Goal: Task Accomplishment & Management: Manage account settings

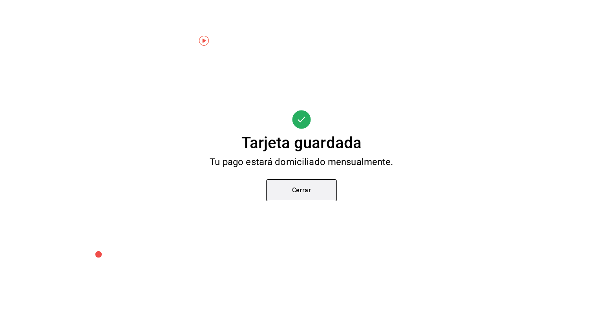
click at [303, 197] on button "Cerrar" at bounding box center [301, 190] width 71 height 22
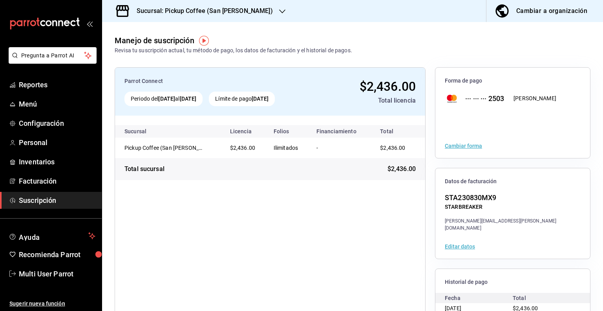
click at [279, 13] on icon "button" at bounding box center [282, 11] width 6 height 6
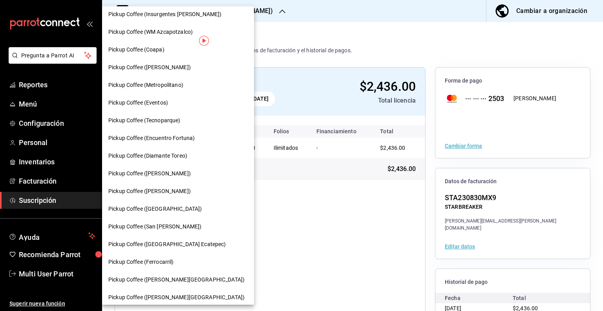
scroll to position [93, 0]
click at [175, 241] on span "Pickup Coffee ([GEOGRAPHIC_DATA] Ecatepec)" at bounding box center [167, 244] width 118 height 8
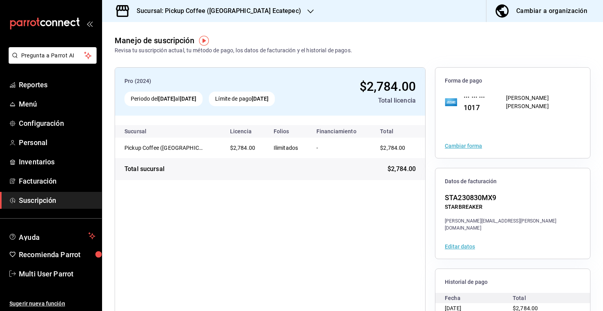
click at [468, 146] on button "Cambiar forma" at bounding box center [463, 145] width 37 height 5
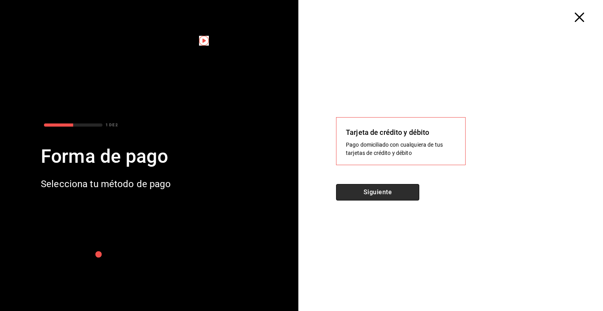
click at [382, 192] on button "Siguiente" at bounding box center [377, 192] width 83 height 16
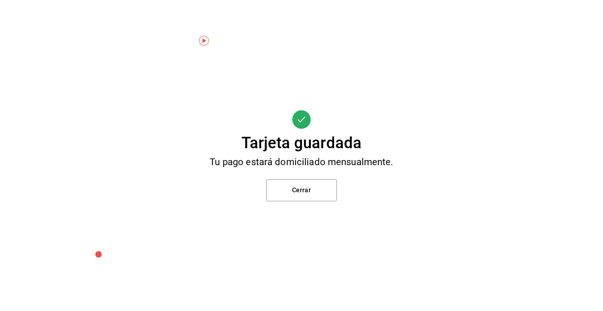
click at [310, 201] on div "Tarjeta guardada Tu pago estará domiciliado mensualmente. Cerrar" at bounding box center [301, 155] width 603 height 311
click at [315, 190] on button "Cerrar" at bounding box center [301, 190] width 71 height 22
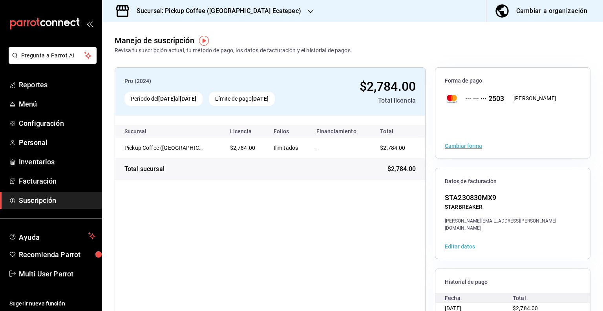
click at [261, 10] on h3 "Sucursal: Pickup Coffee ([GEOGRAPHIC_DATA] Ecatepec)" at bounding box center [215, 10] width 171 height 9
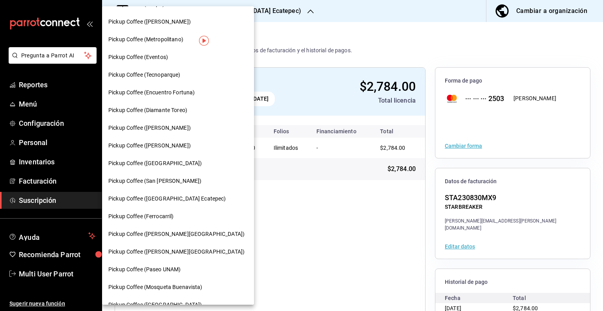
scroll to position [139, 0]
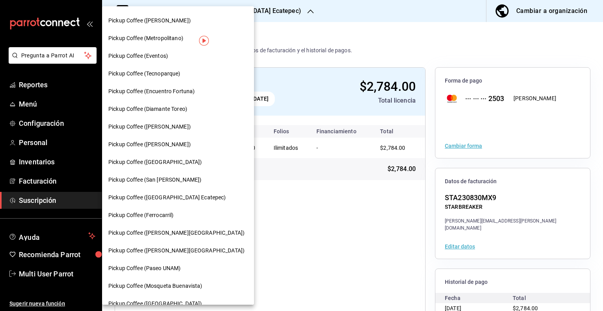
click at [181, 214] on div "Pickup Coffee (Ferrocarril)" at bounding box center [177, 215] width 139 height 8
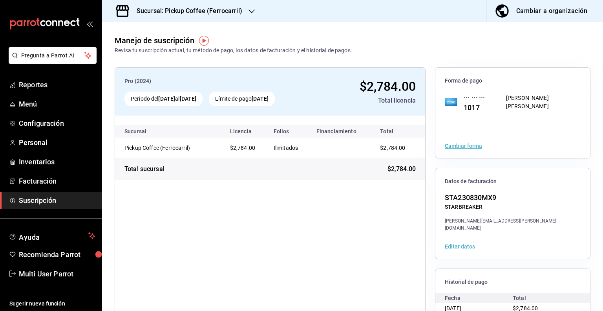
click at [462, 146] on button "Cambiar forma" at bounding box center [463, 145] width 37 height 5
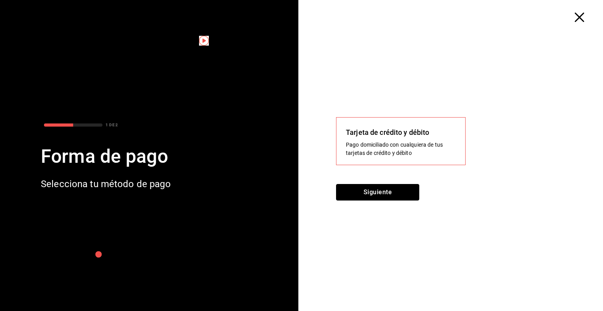
click at [411, 186] on button "Siguiente" at bounding box center [377, 192] width 83 height 16
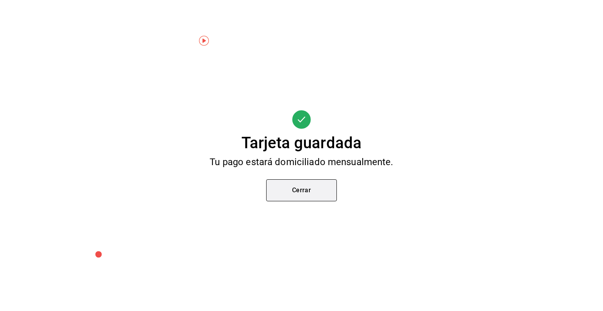
click at [306, 190] on button "Cerrar" at bounding box center [301, 190] width 71 height 22
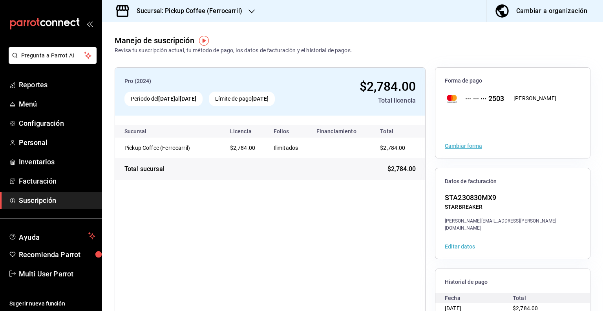
click at [230, 19] on div "Sucursal: Pickup Coffee (Ferrocarril)" at bounding box center [183, 11] width 150 height 22
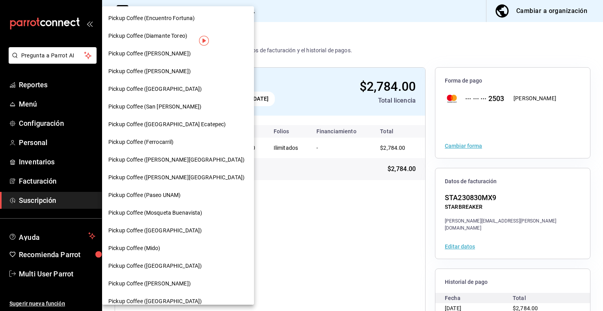
scroll to position [214, 0]
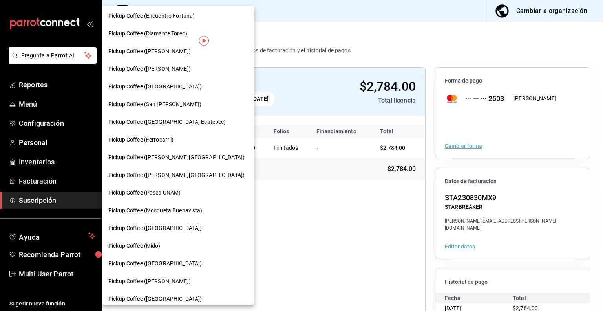
click at [177, 160] on span "Pickup Coffee ([PERSON_NAME][GEOGRAPHIC_DATA])" at bounding box center [176, 157] width 136 height 8
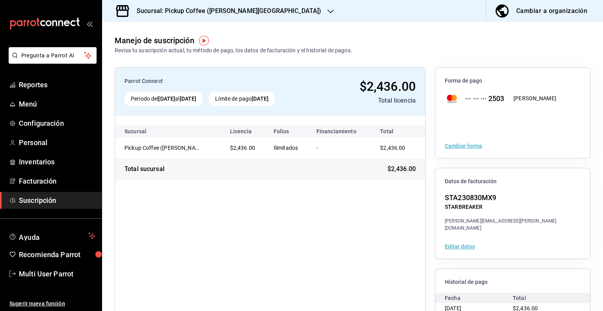
click at [327, 11] on icon "button" at bounding box center [330, 11] width 6 height 6
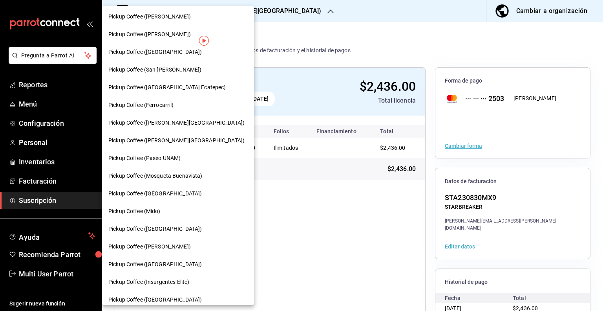
scroll to position [256, 0]
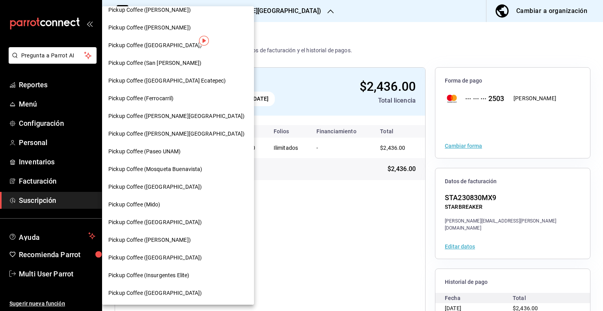
click at [179, 132] on span "Pickup Coffee ([PERSON_NAME][GEOGRAPHIC_DATA])" at bounding box center [176, 134] width 136 height 8
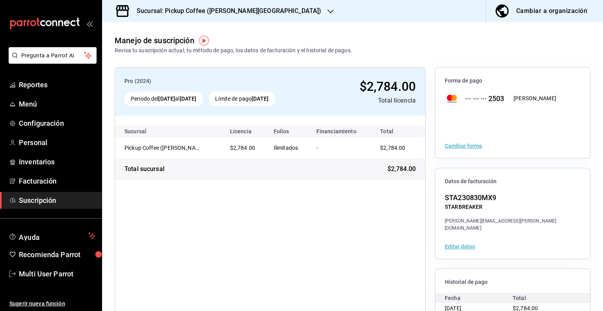
click at [234, 11] on h3 "Sucursal: Pickup Coffee ([PERSON_NAME][GEOGRAPHIC_DATA])" at bounding box center [225, 10] width 191 height 9
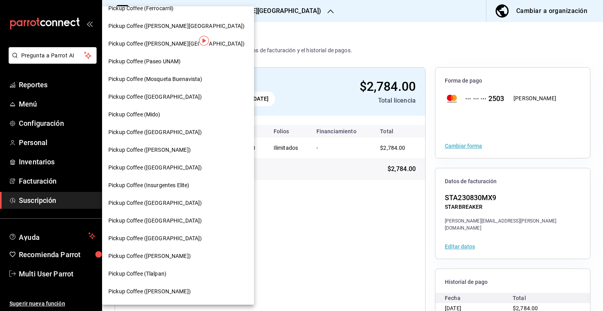
scroll to position [345, 0]
click at [176, 62] on span "Pickup Coffee (Paseo UNAM)" at bounding box center [144, 62] width 72 height 8
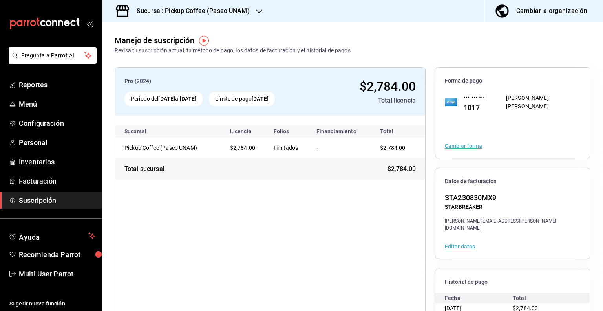
click at [466, 146] on button "Cambiar forma" at bounding box center [463, 145] width 37 height 5
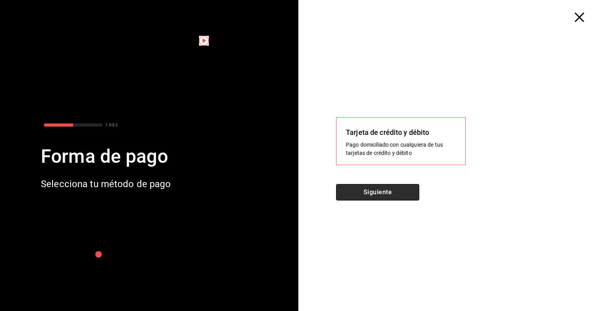
click at [404, 192] on button "Siguiente" at bounding box center [377, 192] width 83 height 16
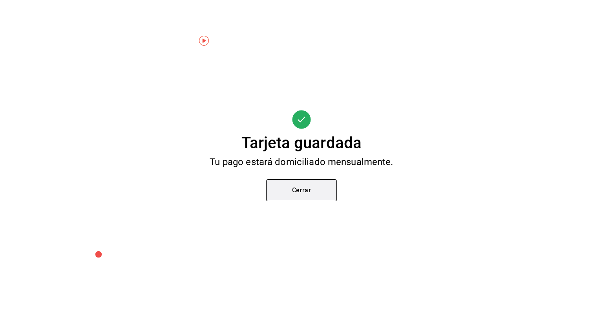
click at [318, 196] on button "Cerrar" at bounding box center [301, 190] width 71 height 22
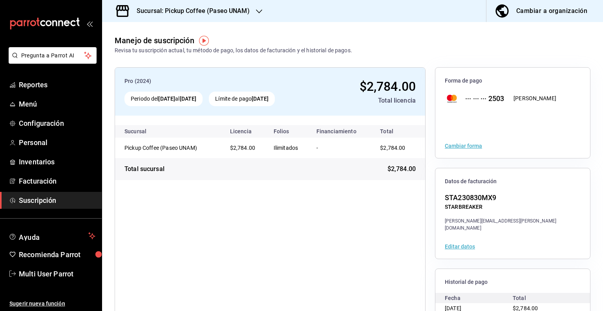
click at [232, 11] on h3 "Sucursal: Pickup Coffee (Paseo UNAM)" at bounding box center [189, 10] width 119 height 9
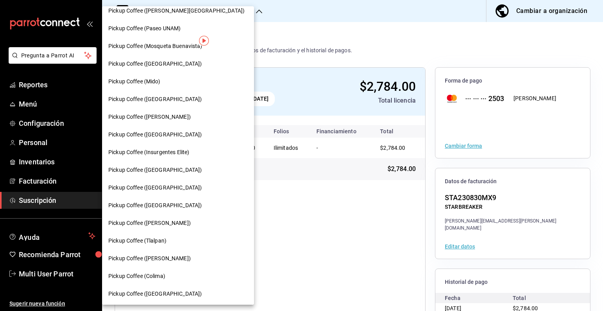
scroll to position [376, 0]
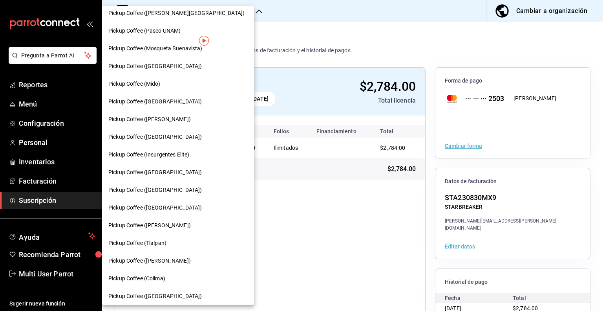
click at [188, 51] on span "Pickup Coffee (Mosqueta Buenavista)" at bounding box center [155, 48] width 94 height 8
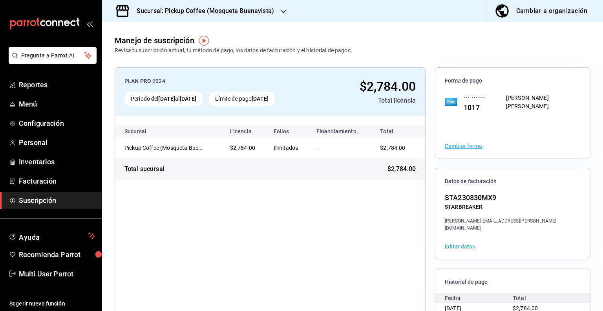
click at [456, 145] on button "Cambiar forma" at bounding box center [463, 145] width 37 height 5
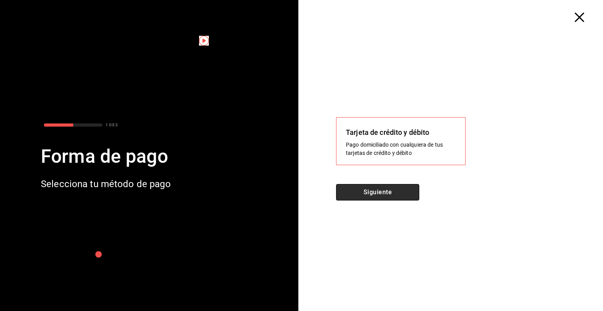
click at [390, 193] on button "Siguiente" at bounding box center [377, 192] width 83 height 16
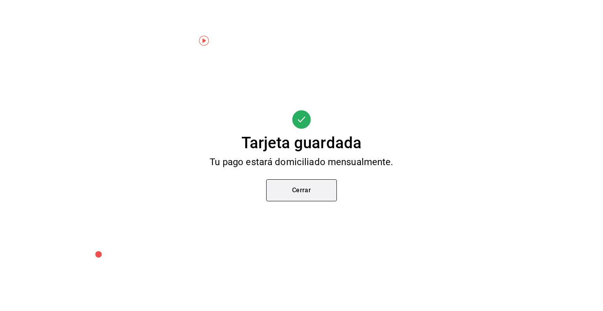
click at [311, 195] on button "Cerrar" at bounding box center [301, 190] width 71 height 22
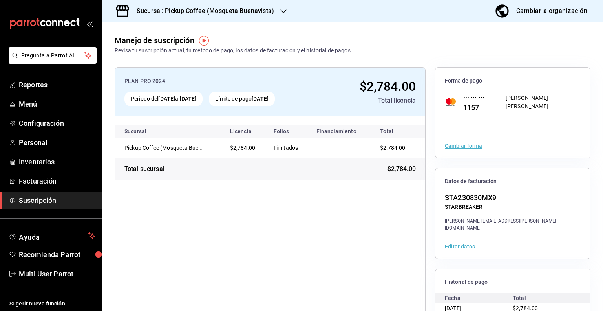
click at [258, 3] on div "Sucursal: Pickup Coffee (Mosqueta Buenavista)" at bounding box center [198, 11] width 181 height 22
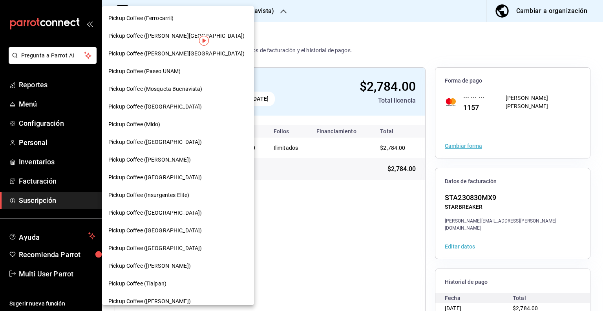
scroll to position [336, 0]
click at [170, 108] on span "Pickup Coffee ([GEOGRAPHIC_DATA])" at bounding box center [154, 106] width 93 height 8
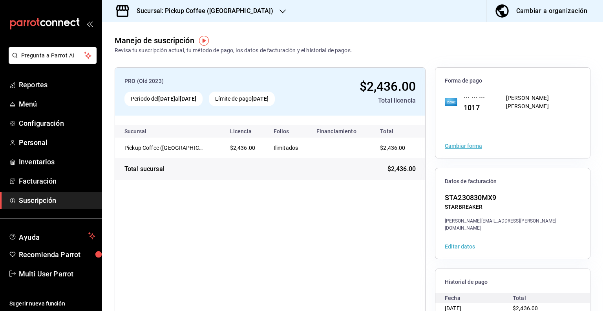
click at [467, 143] on button "Cambiar forma" at bounding box center [463, 145] width 37 height 5
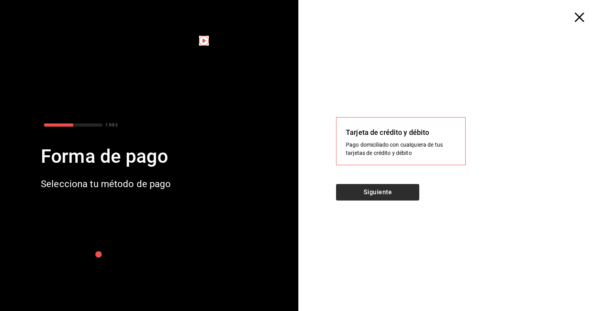
click at [399, 184] on div "Tarjeta de crédito y débito Pago domiciliado con cualquiera de tus tarjetas de …" at bounding box center [454, 166] width 298 height 289
click at [398, 197] on button "Siguiente" at bounding box center [377, 192] width 83 height 16
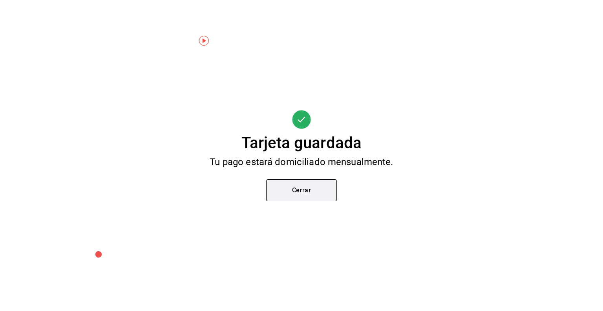
click at [306, 193] on button "Cerrar" at bounding box center [301, 190] width 71 height 22
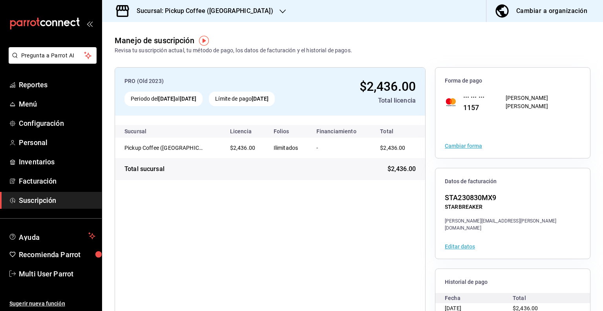
click at [217, 11] on h3 "Sucursal: Pickup Coffee ([GEOGRAPHIC_DATA])" at bounding box center [201, 10] width 143 height 9
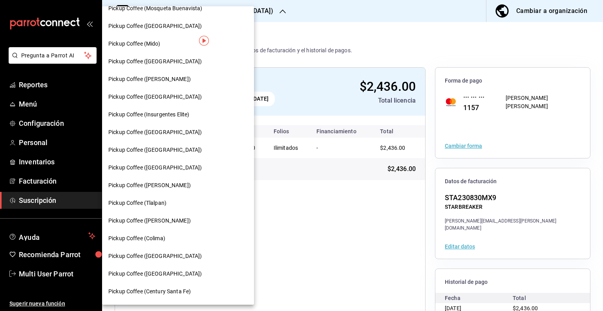
scroll to position [412, 0]
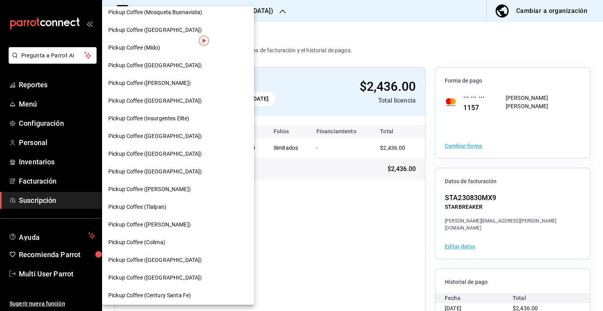
click at [169, 51] on div "Pickup Coffee (Mido)" at bounding box center [177, 48] width 139 height 8
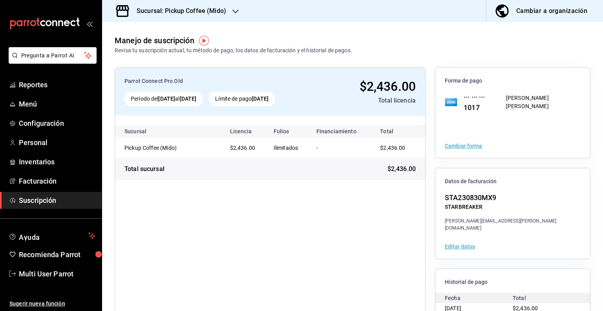
click at [461, 144] on button "Cambiar forma" at bounding box center [463, 145] width 37 height 5
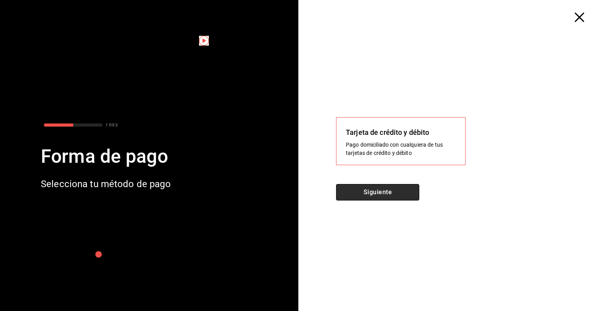
click at [394, 188] on button "Siguiente" at bounding box center [377, 192] width 83 height 16
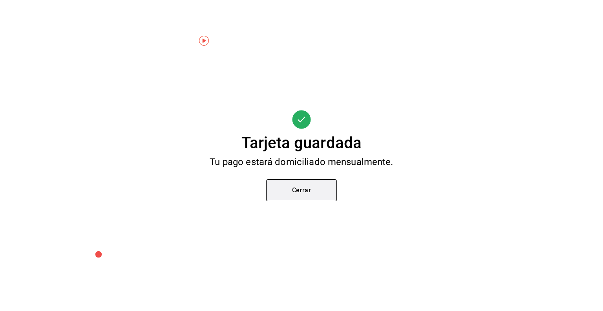
click at [307, 192] on button "Cerrar" at bounding box center [301, 190] width 71 height 22
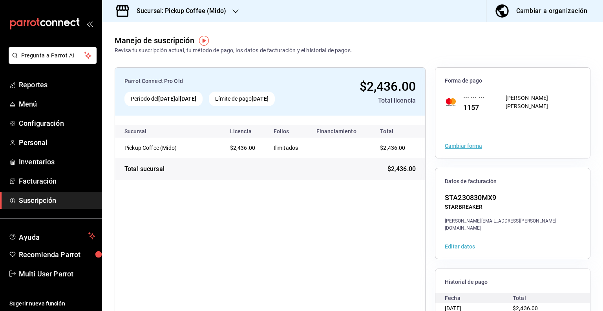
click at [231, 14] on div "Sucursal: Pickup Coffee (Mido)" at bounding box center [174, 11] width 133 height 22
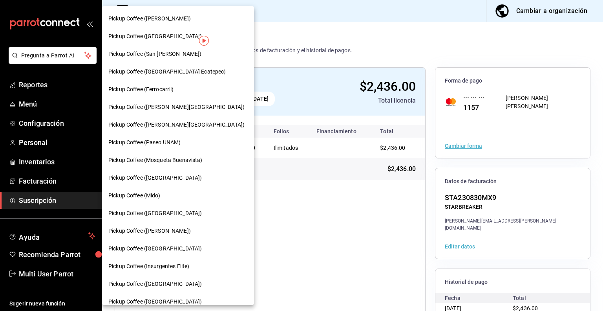
scroll to position [267, 0]
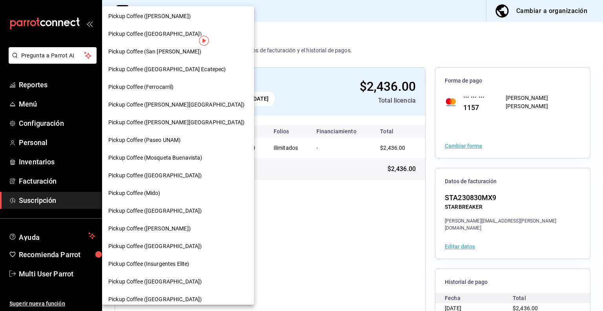
click at [177, 209] on div "Pickup Coffee ([GEOGRAPHIC_DATA])" at bounding box center [177, 211] width 139 height 8
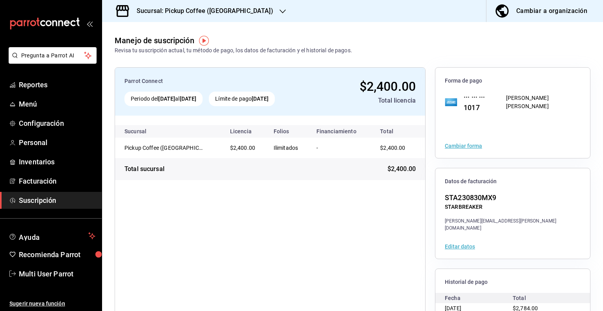
click at [460, 145] on button "Cambiar forma" at bounding box center [463, 145] width 37 height 5
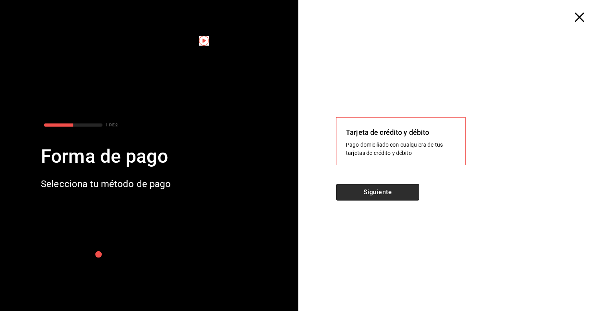
click at [405, 189] on button "Siguiente" at bounding box center [377, 192] width 83 height 16
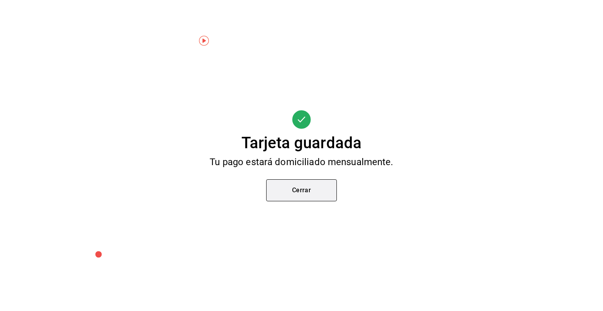
click at [320, 191] on button "Cerrar" at bounding box center [301, 190] width 71 height 22
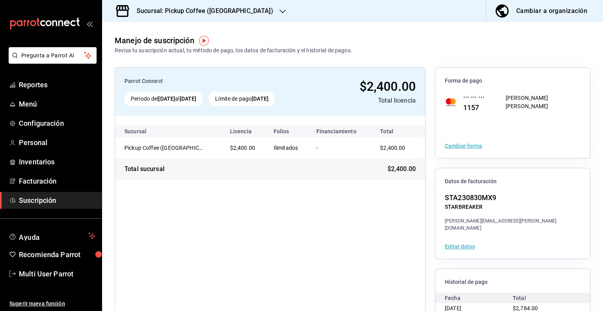
click at [280, 14] on icon "button" at bounding box center [283, 11] width 6 height 6
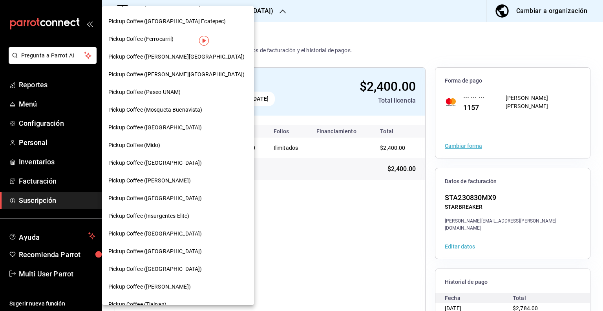
scroll to position [317, 0]
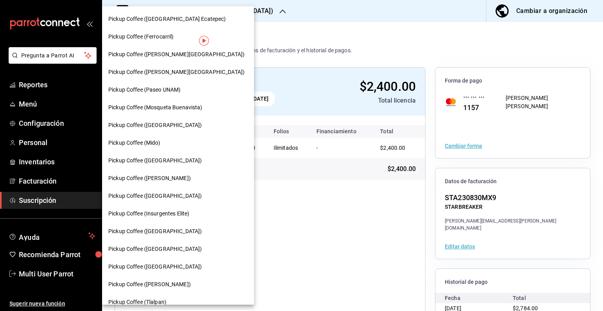
click at [182, 186] on div "Pickup Coffee ([PERSON_NAME])" at bounding box center [178, 178] width 152 height 18
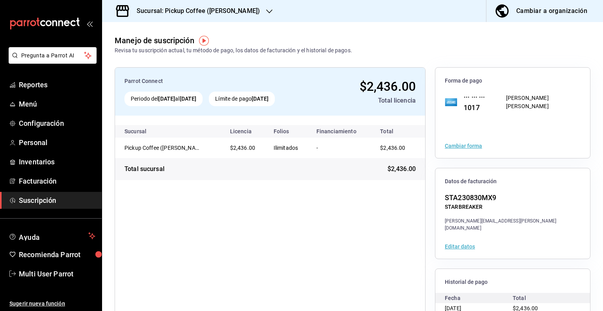
click at [470, 145] on button "Cambiar forma" at bounding box center [463, 145] width 37 height 5
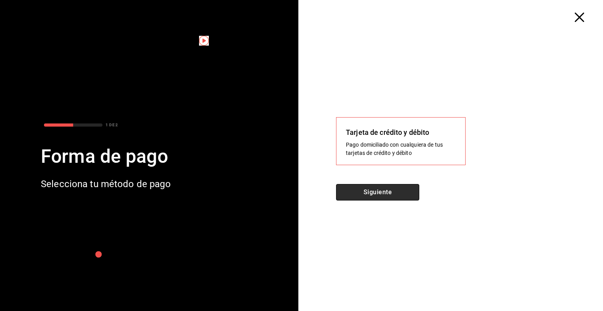
click at [381, 184] on button "Siguiente" at bounding box center [377, 192] width 83 height 16
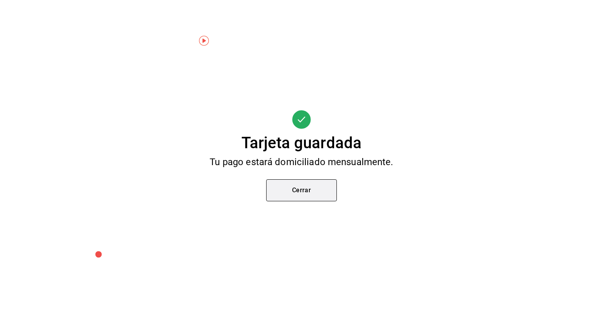
click at [322, 194] on button "Cerrar" at bounding box center [301, 190] width 71 height 22
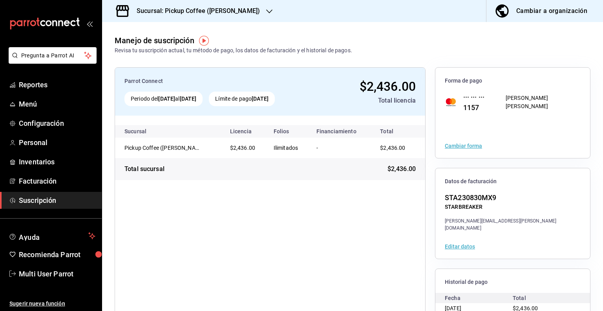
click at [233, 11] on h3 "Sucursal: Pickup Coffee ([PERSON_NAME])" at bounding box center [195, 10] width 130 height 9
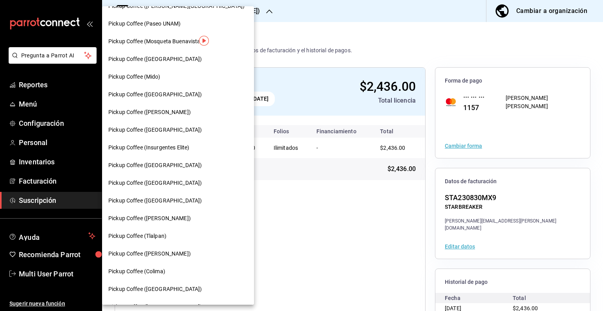
scroll to position [384, 0]
click at [187, 144] on span "Pickup Coffee (Insurgentes Elite)" at bounding box center [148, 147] width 81 height 8
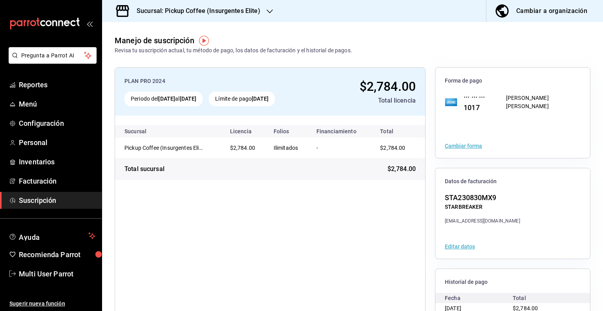
click at [459, 149] on div "Cambiar forma" at bounding box center [512, 145] width 155 height 24
click at [460, 145] on button "Cambiar forma" at bounding box center [463, 145] width 37 height 5
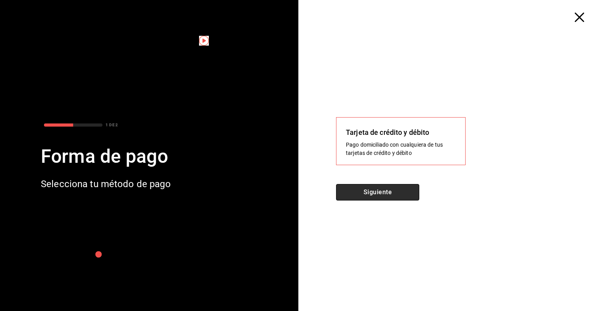
click at [408, 189] on button "Siguiente" at bounding box center [377, 192] width 83 height 16
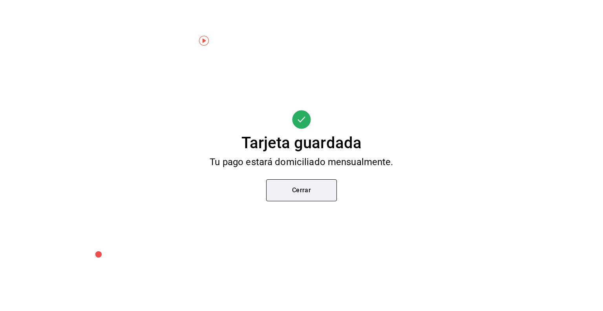
click at [302, 191] on button "Cerrar" at bounding box center [301, 190] width 71 height 22
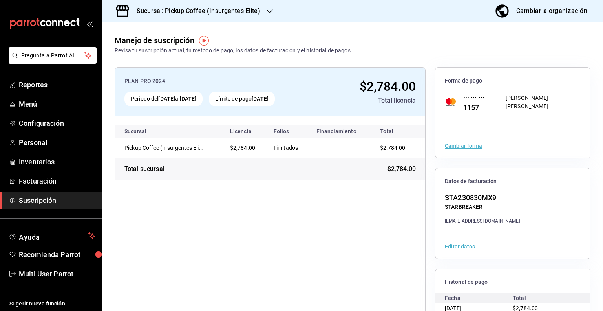
click at [228, 10] on h3 "Sucursal: Pickup Coffee (Insurgentes Elite)" at bounding box center [195, 10] width 130 height 9
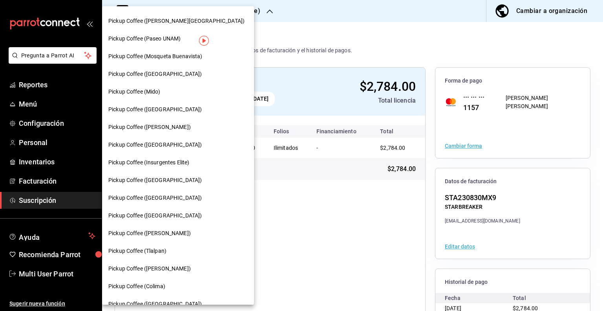
scroll to position [370, 0]
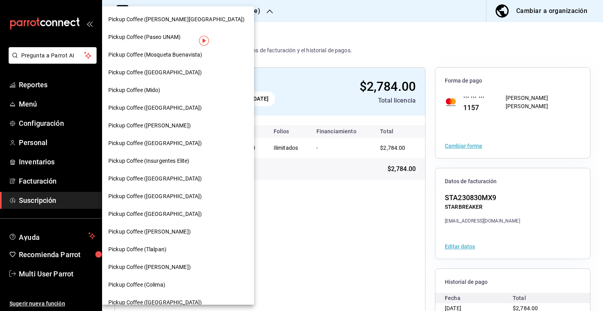
click at [177, 176] on div "Pickup Coffee ([GEOGRAPHIC_DATA])" at bounding box center [177, 178] width 139 height 8
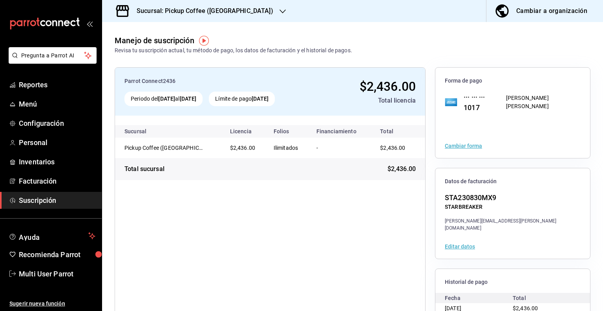
click at [467, 145] on button "Cambiar forma" at bounding box center [463, 145] width 37 height 5
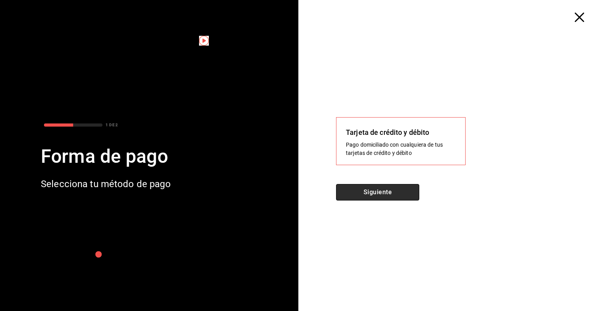
click at [403, 191] on button "Siguiente" at bounding box center [377, 192] width 83 height 16
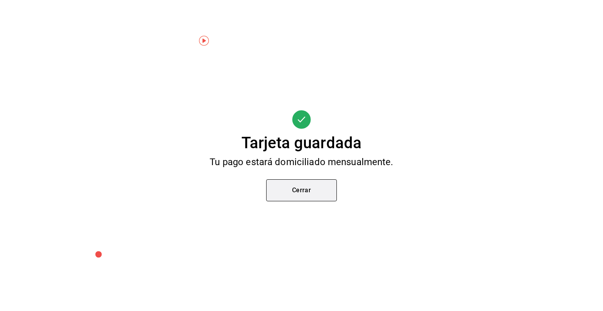
click at [318, 193] on button "Cerrar" at bounding box center [301, 190] width 71 height 22
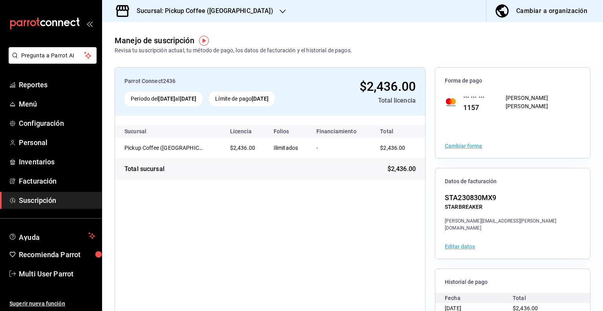
click at [280, 13] on icon "button" at bounding box center [283, 11] width 6 height 6
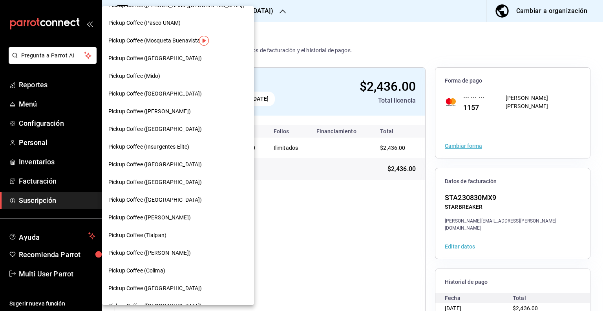
scroll to position [384, 0]
click at [180, 178] on span "Pickup Coffee ([GEOGRAPHIC_DATA])" at bounding box center [154, 181] width 93 height 8
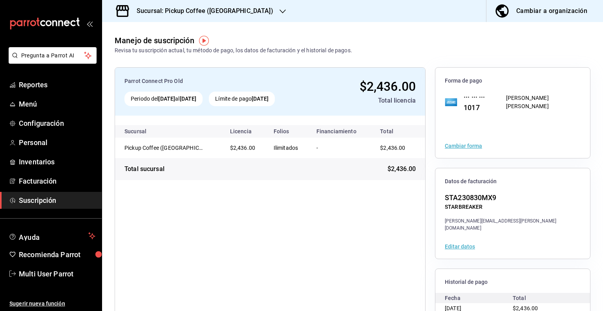
click at [463, 149] on div "Cambiar forma" at bounding box center [512, 145] width 155 height 24
click at [463, 146] on button "Cambiar forma" at bounding box center [463, 145] width 37 height 5
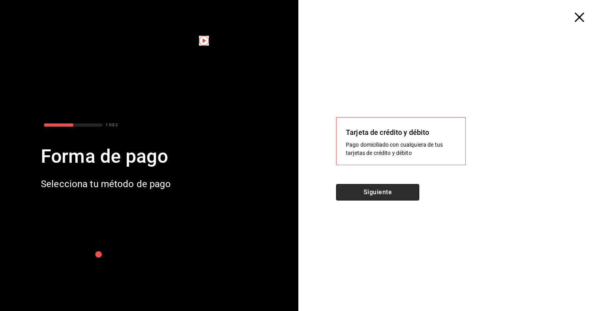
click at [403, 195] on button "Siguiente" at bounding box center [377, 192] width 83 height 16
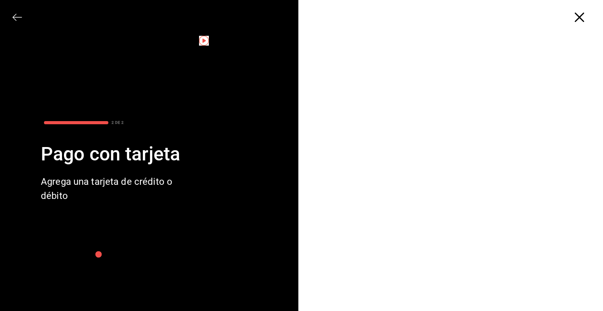
click at [582, 18] on icon "button" at bounding box center [579, 17] width 9 height 9
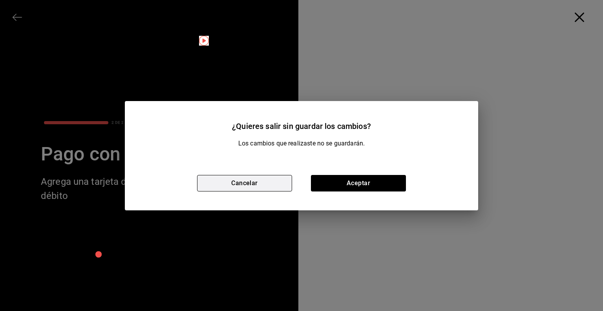
click at [265, 182] on button "Cancelar" at bounding box center [244, 183] width 95 height 16
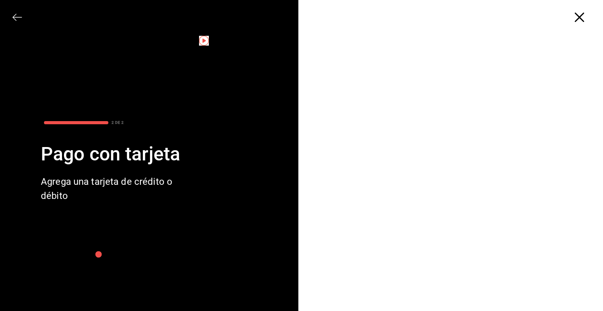
click at [15, 15] on icon "button" at bounding box center [15, 17] width 4 height 7
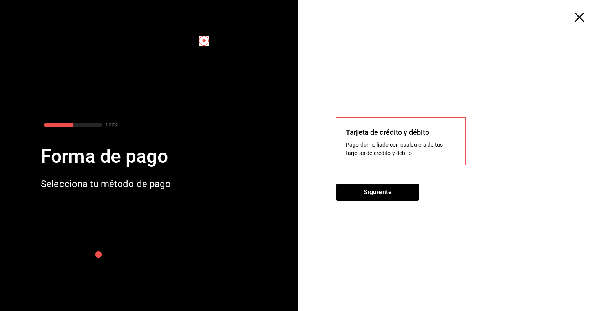
click at [376, 193] on button "Siguiente" at bounding box center [377, 192] width 83 height 16
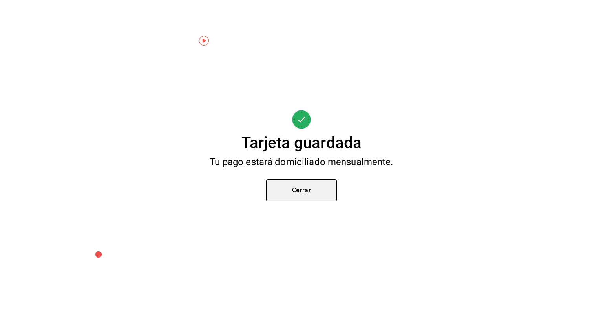
click at [326, 190] on button "Cerrar" at bounding box center [301, 190] width 71 height 22
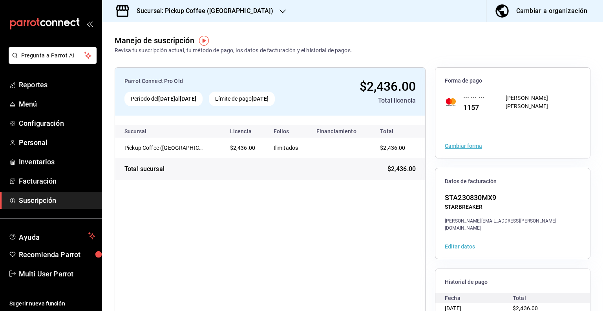
click at [238, 10] on h3 "Sucursal: Pickup Coffee ([GEOGRAPHIC_DATA])" at bounding box center [201, 10] width 143 height 9
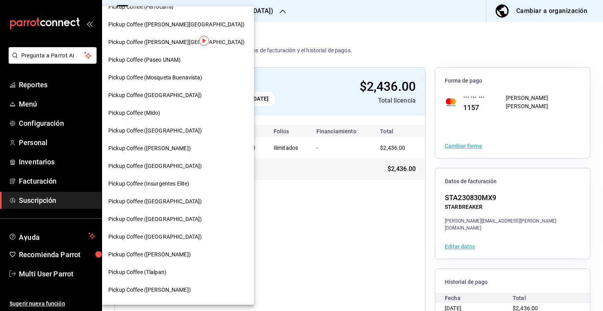
scroll to position [378, 0]
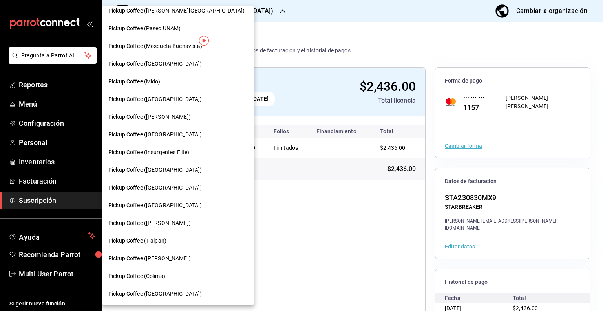
click at [180, 211] on div "Pickup Coffee ([GEOGRAPHIC_DATA])" at bounding box center [178, 205] width 152 height 18
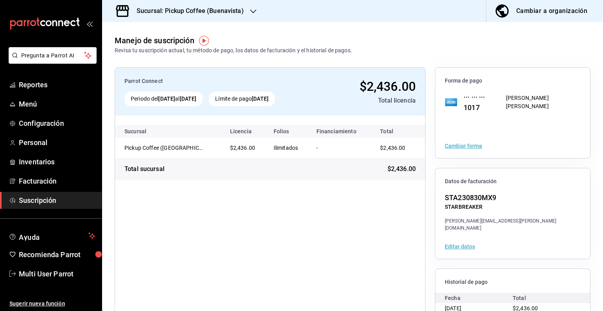
click at [448, 146] on button "Cambiar forma" at bounding box center [463, 145] width 37 height 5
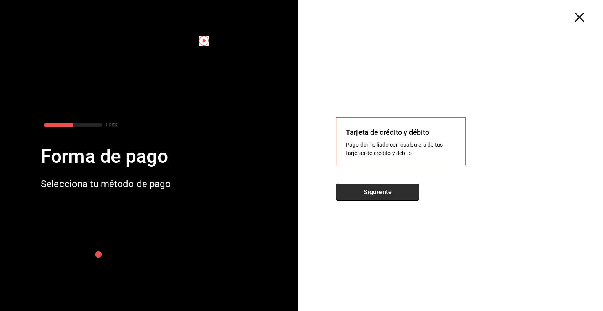
click at [401, 192] on button "Siguiente" at bounding box center [377, 192] width 83 height 16
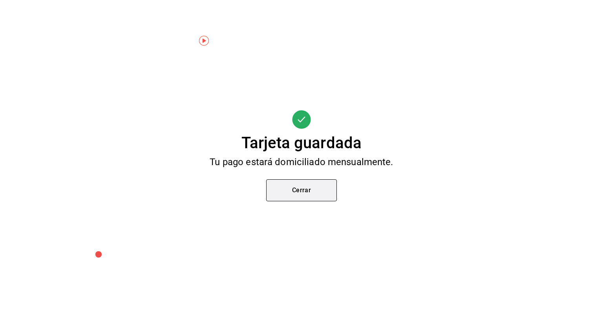
click at [299, 188] on button "Cerrar" at bounding box center [301, 190] width 71 height 22
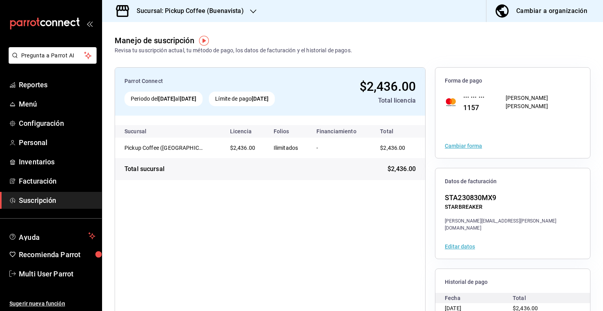
click at [255, 12] on icon "button" at bounding box center [253, 11] width 6 height 6
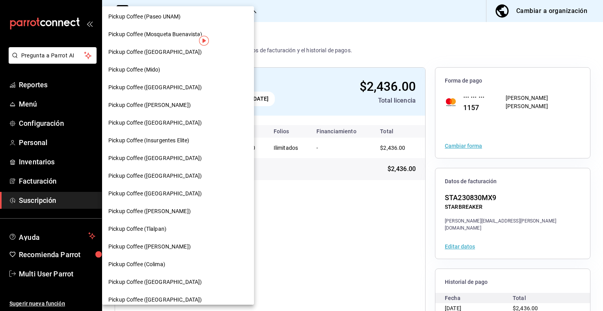
scroll to position [503, 0]
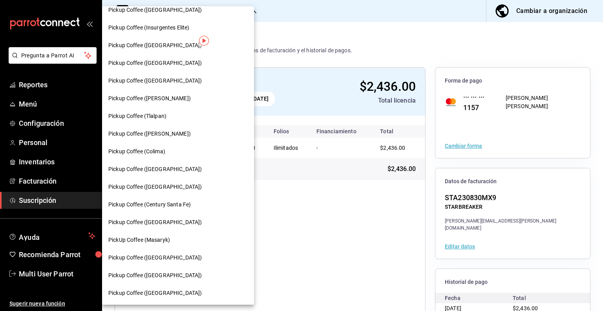
click at [191, 100] on span "Pickup Coffee ([PERSON_NAME])" at bounding box center [149, 98] width 82 height 8
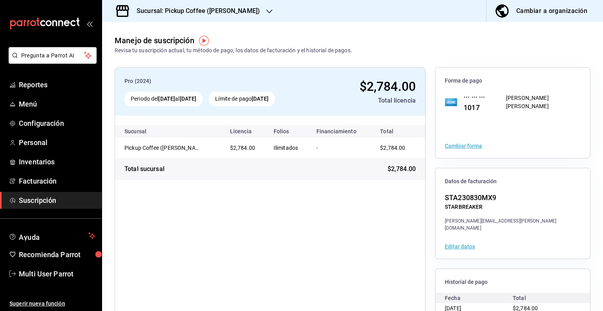
click at [468, 143] on button "Cambiar forma" at bounding box center [463, 145] width 37 height 5
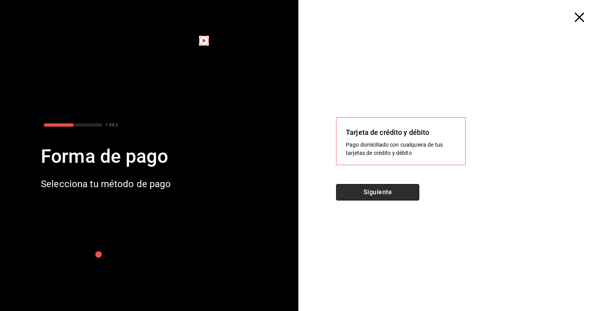
click at [402, 188] on button "Siguiente" at bounding box center [377, 192] width 83 height 16
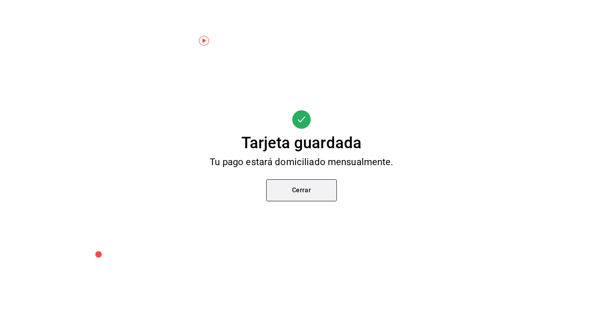
click at [304, 190] on button "Cerrar" at bounding box center [301, 190] width 71 height 22
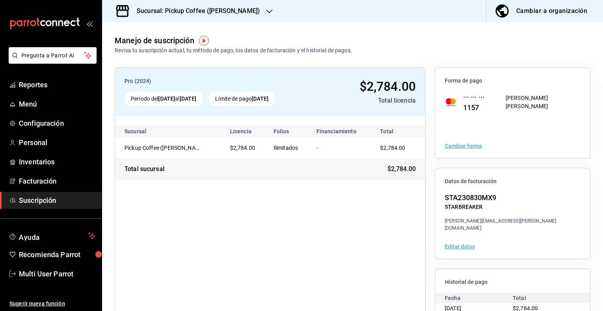
click at [242, 15] on h3 "Sucursal: Pickup Coffee ([PERSON_NAME])" at bounding box center [195, 10] width 130 height 9
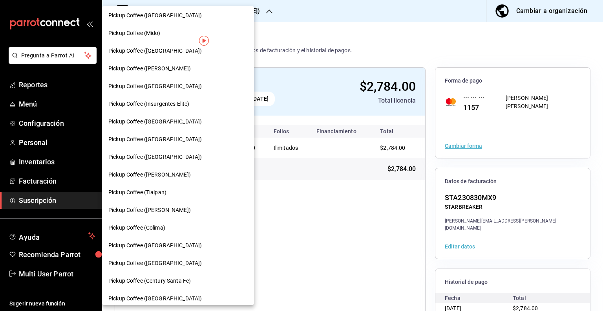
scroll to position [438, 0]
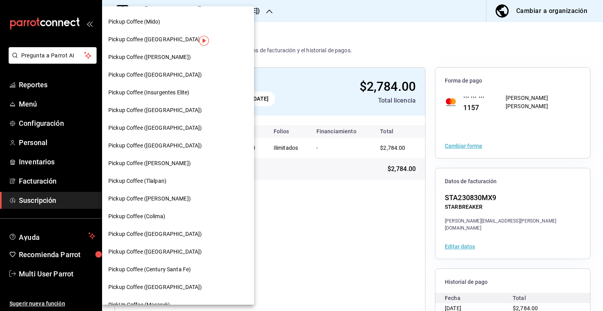
click at [172, 177] on div "Pickup Coffee (Tlalpan)" at bounding box center [177, 181] width 139 height 8
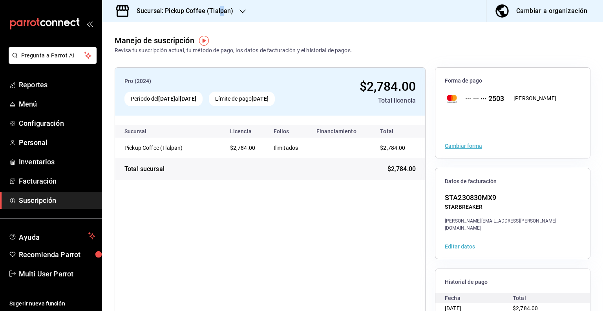
click at [221, 9] on h3 "Sucursal: Pickup Coffee (Tlalpan)" at bounding box center [181, 10] width 103 height 9
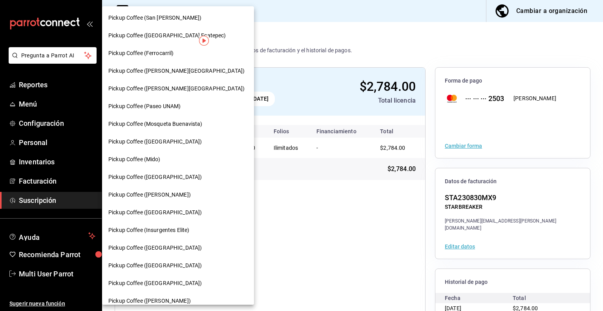
scroll to position [503, 0]
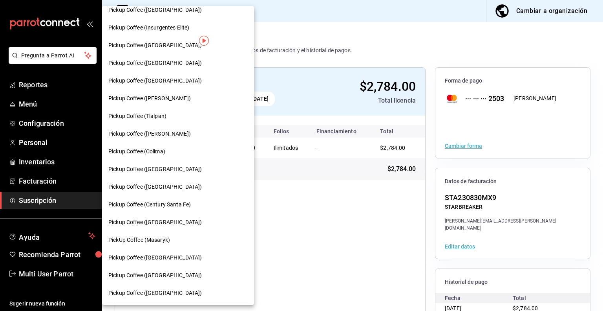
click at [172, 136] on span "Pickup Coffee ([PERSON_NAME])" at bounding box center [149, 134] width 82 height 8
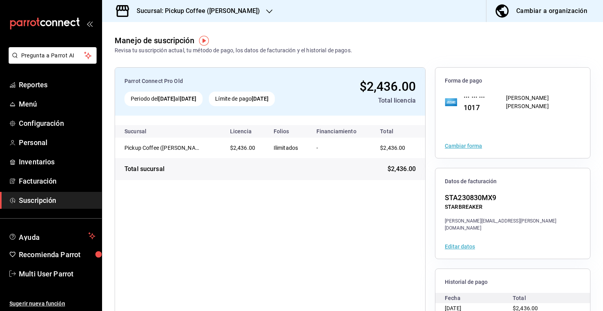
click at [463, 146] on button "Cambiar forma" at bounding box center [463, 145] width 37 height 5
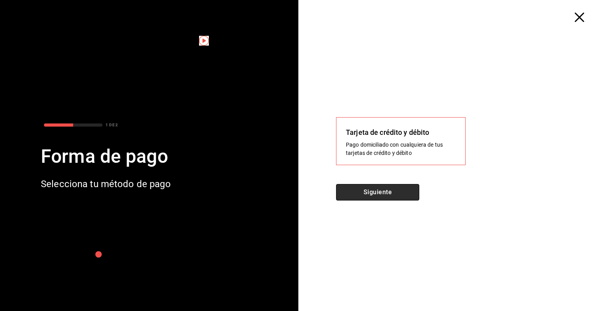
click at [402, 187] on button "Siguiente" at bounding box center [377, 192] width 83 height 16
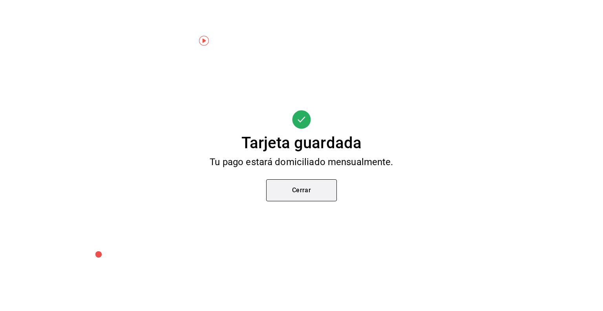
click at [319, 197] on button "Cerrar" at bounding box center [301, 190] width 71 height 22
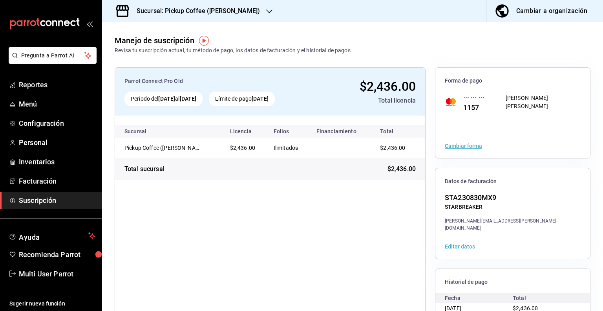
click at [239, 12] on h3 "Sucursal: Pickup Coffee ([PERSON_NAME])" at bounding box center [195, 10] width 130 height 9
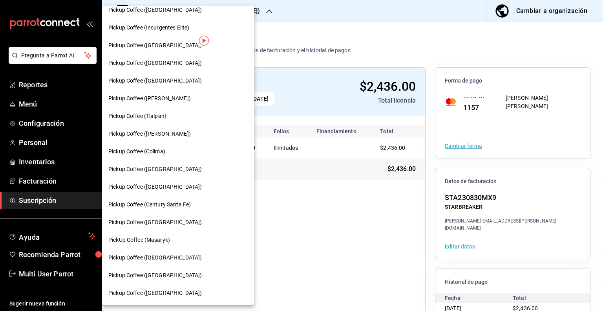
click at [179, 154] on div "Pickup Coffee (Colima)" at bounding box center [177, 151] width 139 height 8
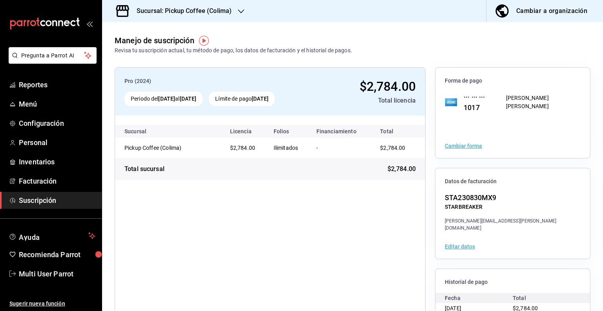
click at [460, 146] on button "Cambiar forma" at bounding box center [463, 145] width 37 height 5
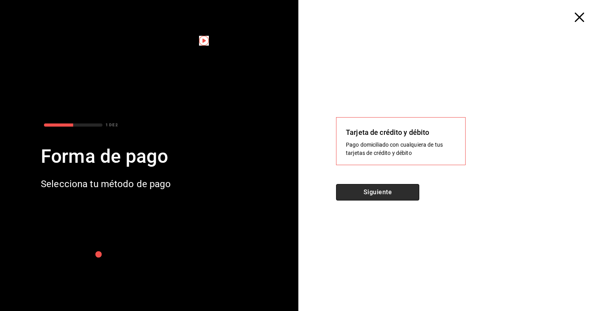
click at [400, 193] on button "Siguiente" at bounding box center [377, 192] width 83 height 16
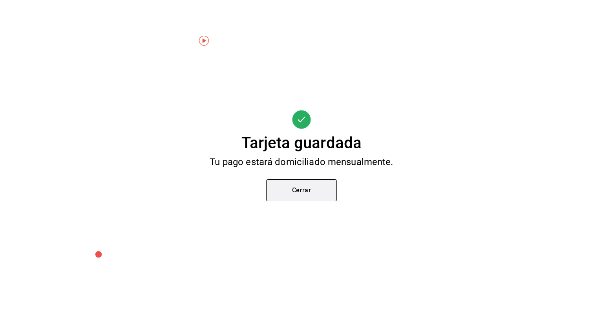
click at [296, 183] on button "Cerrar" at bounding box center [301, 190] width 71 height 22
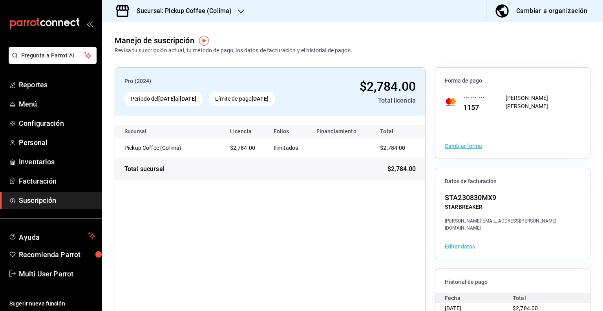
click at [236, 7] on div "Sucursal: Pickup Coffee (Colima)" at bounding box center [177, 11] width 139 height 22
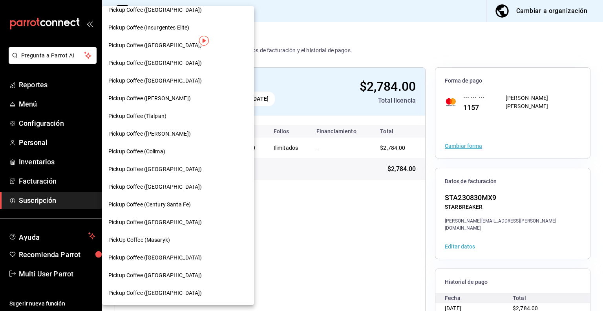
click at [180, 168] on div "Pickup Coffee ([GEOGRAPHIC_DATA])" at bounding box center [177, 169] width 139 height 8
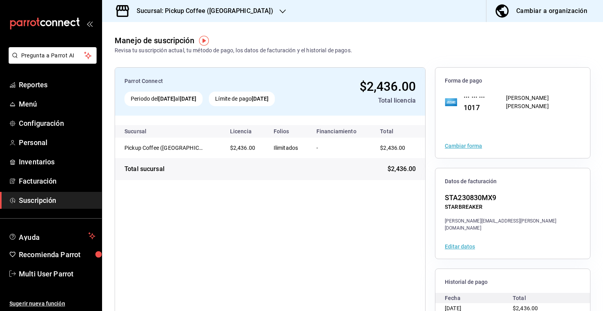
click at [457, 146] on button "Cambiar forma" at bounding box center [463, 145] width 37 height 5
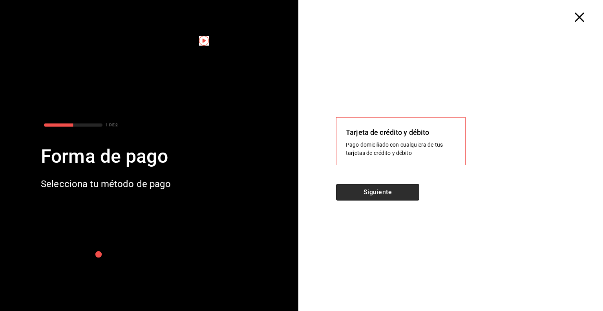
click at [395, 198] on button "Siguiente" at bounding box center [377, 192] width 83 height 16
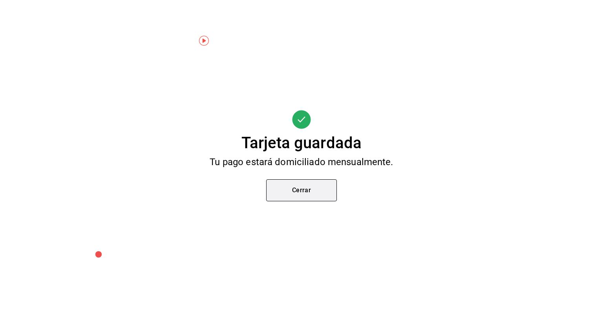
click at [295, 183] on button "Cerrar" at bounding box center [301, 190] width 71 height 22
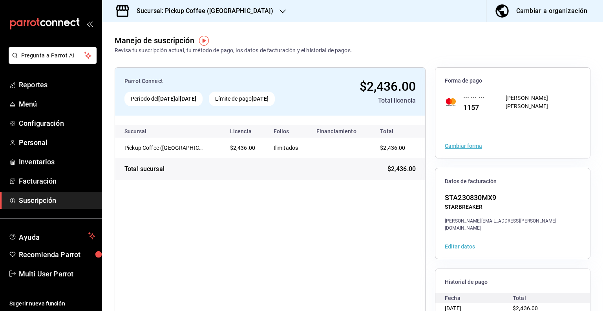
click at [240, 9] on div "Sucursal: Pickup Coffee ([GEOGRAPHIC_DATA])" at bounding box center [198, 11] width 181 height 22
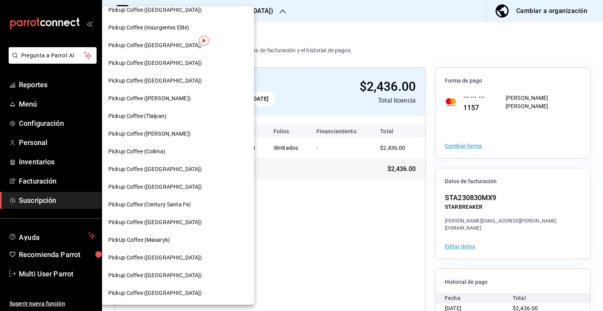
click at [184, 188] on div "Pickup Coffee ([GEOGRAPHIC_DATA])" at bounding box center [177, 187] width 139 height 8
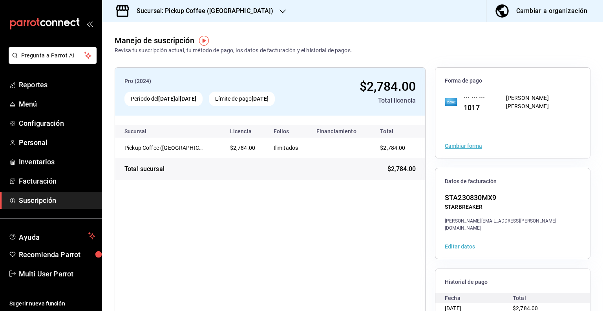
click at [446, 147] on button "Cambiar forma" at bounding box center [463, 145] width 37 height 5
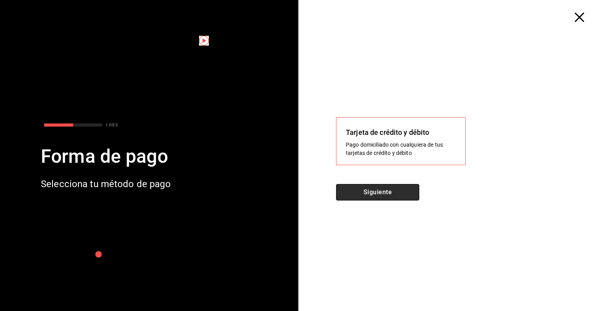
click at [404, 187] on button "Siguiente" at bounding box center [377, 192] width 83 height 16
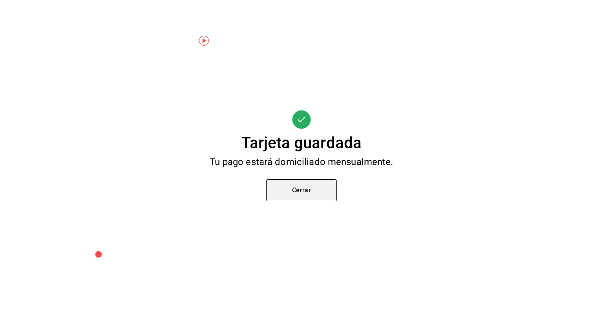
click at [315, 196] on button "Cerrar" at bounding box center [301, 190] width 71 height 22
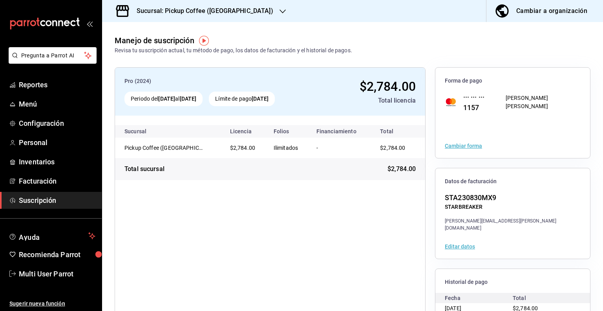
click at [232, 12] on h3 "Sucursal: Pickup Coffee ([GEOGRAPHIC_DATA])" at bounding box center [201, 10] width 143 height 9
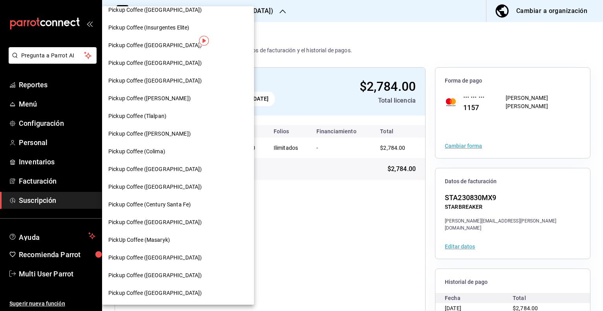
click at [163, 202] on span "Pickup Coffee (Century Santa Fe)" at bounding box center [149, 204] width 82 height 8
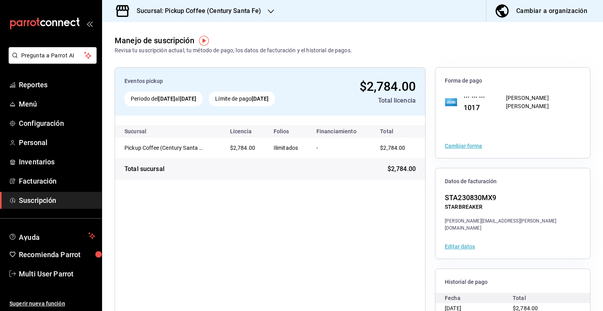
click at [463, 147] on button "Cambiar forma" at bounding box center [463, 145] width 37 height 5
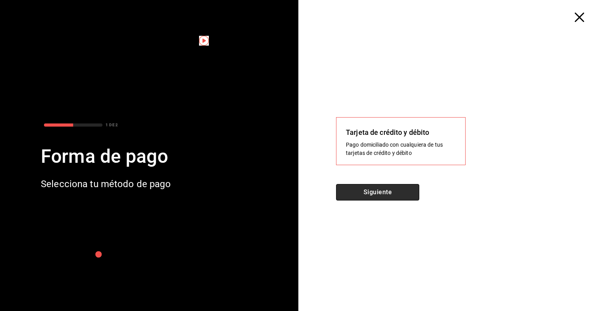
click at [371, 185] on button "Siguiente" at bounding box center [377, 192] width 83 height 16
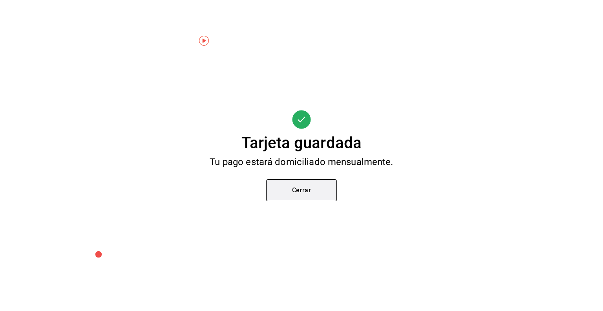
click at [300, 180] on button "Cerrar" at bounding box center [301, 190] width 71 height 22
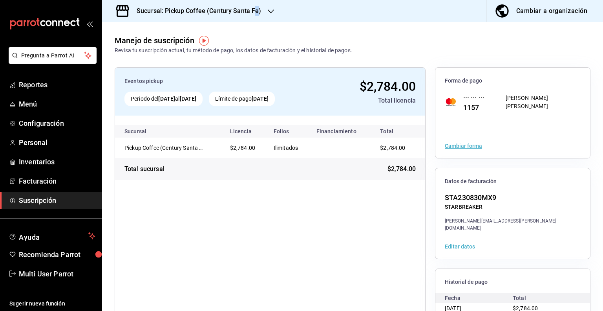
click at [256, 8] on h3 "Sucursal: Pickup Coffee (Century Santa Fe)" at bounding box center [195, 10] width 131 height 9
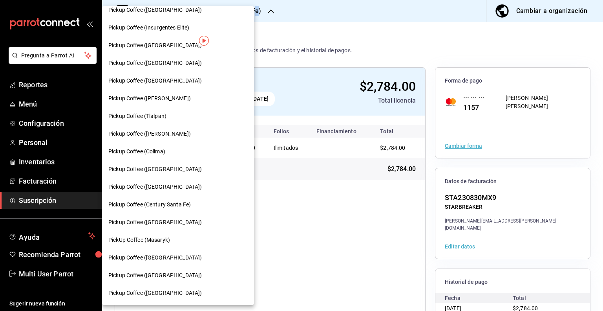
click at [184, 220] on div "Pickup Coffee ([GEOGRAPHIC_DATA])" at bounding box center [177, 222] width 139 height 8
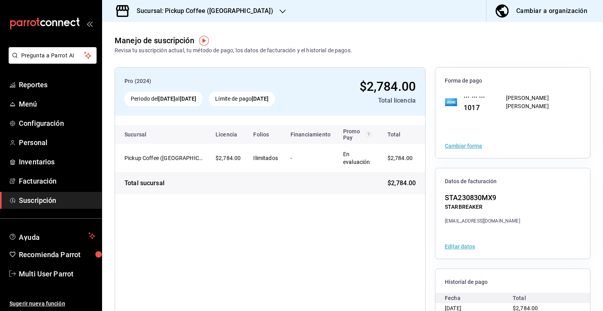
click at [447, 146] on button "Cambiar forma" at bounding box center [463, 145] width 37 height 5
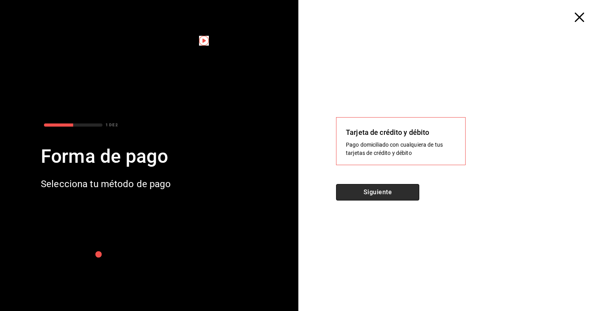
click at [410, 187] on button "Siguiente" at bounding box center [377, 192] width 83 height 16
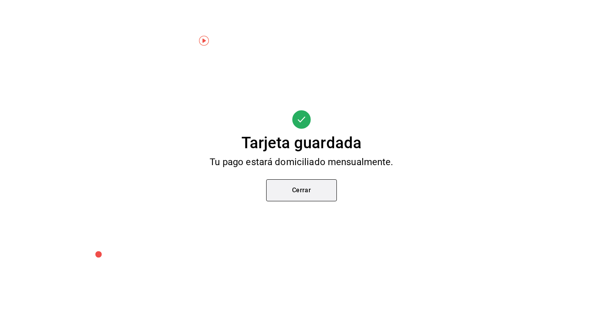
click at [284, 188] on button "Cerrar" at bounding box center [301, 190] width 71 height 22
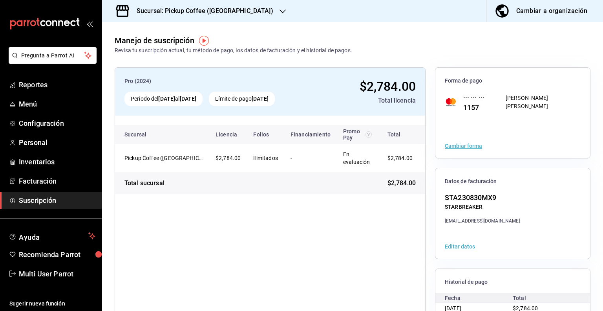
click at [248, 16] on div "Sucursal: Pickup Coffee ([GEOGRAPHIC_DATA])" at bounding box center [198, 11] width 181 height 22
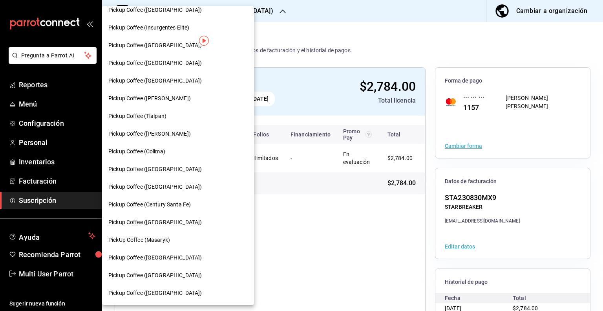
click at [171, 241] on div "PickUp Coffee (Masaryk)" at bounding box center [177, 240] width 139 height 8
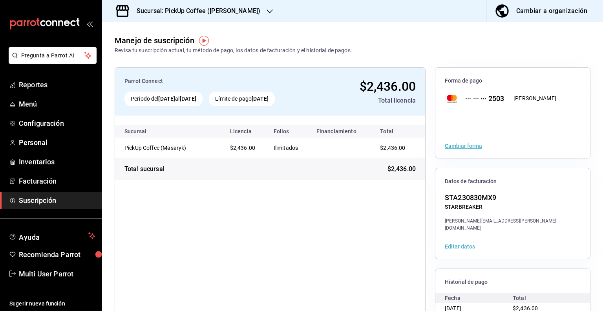
click at [219, 12] on h3 "Sucursal: PickUp Coffee ([PERSON_NAME])" at bounding box center [195, 10] width 130 height 9
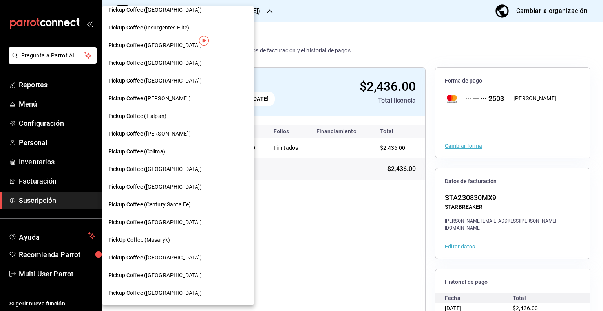
click at [162, 254] on span "Pickup Coffee ([GEOGRAPHIC_DATA])" at bounding box center [154, 257] width 93 height 8
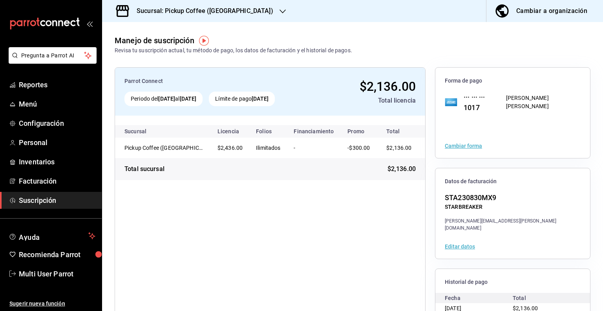
click at [474, 146] on button "Cambiar forma" at bounding box center [463, 145] width 37 height 5
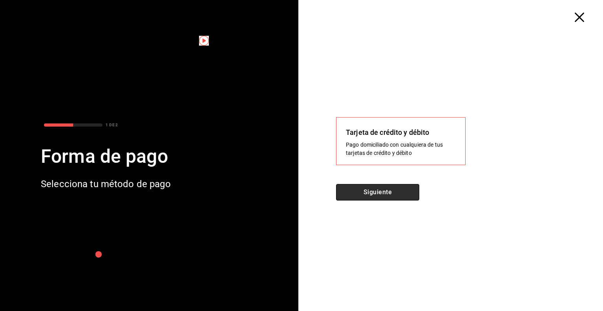
click at [403, 192] on button "Siguiente" at bounding box center [377, 192] width 83 height 16
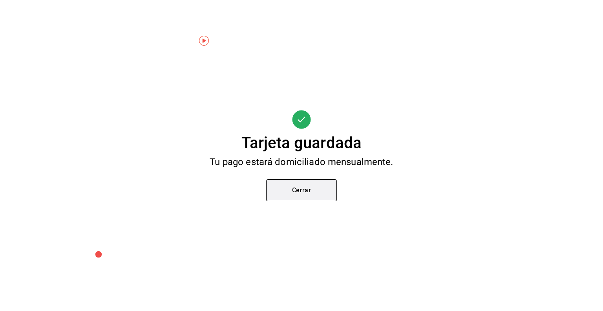
click at [315, 183] on button "Cerrar" at bounding box center [301, 190] width 71 height 22
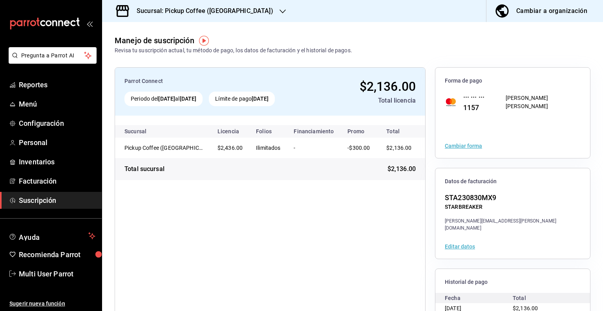
click at [209, 7] on h3 "Sucursal: Pickup Coffee ([GEOGRAPHIC_DATA])" at bounding box center [201, 10] width 143 height 9
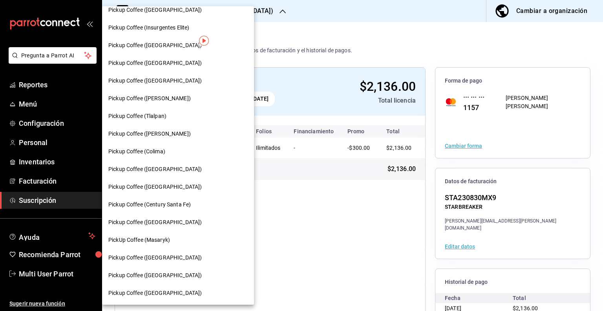
click at [162, 274] on span "Pickup Coffee ([GEOGRAPHIC_DATA])" at bounding box center [154, 275] width 93 height 8
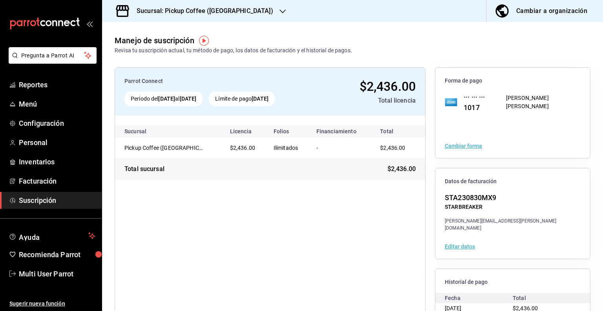
click at [473, 143] on button "Cambiar forma" at bounding box center [463, 145] width 37 height 5
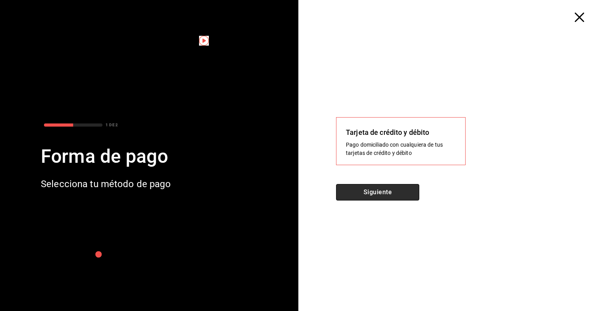
click at [395, 190] on button "Siguiente" at bounding box center [377, 192] width 83 height 16
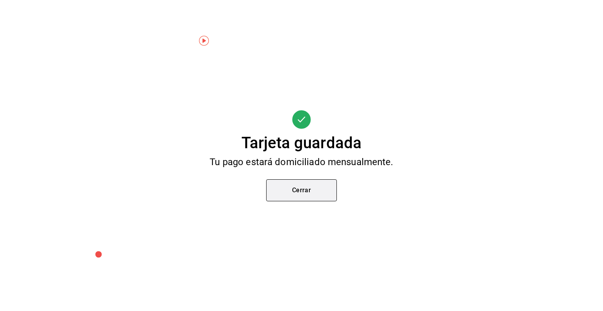
click at [314, 195] on button "Cerrar" at bounding box center [301, 190] width 71 height 22
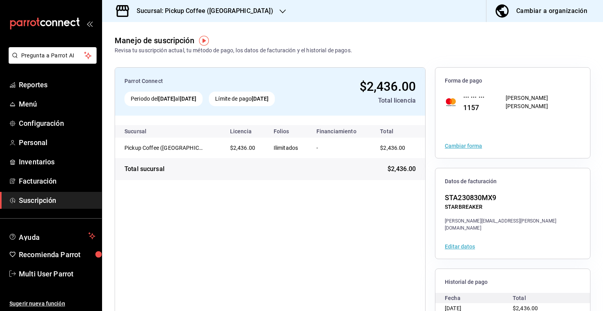
click at [231, 11] on h3 "Sucursal: Pickup Coffee ([GEOGRAPHIC_DATA])" at bounding box center [201, 10] width 143 height 9
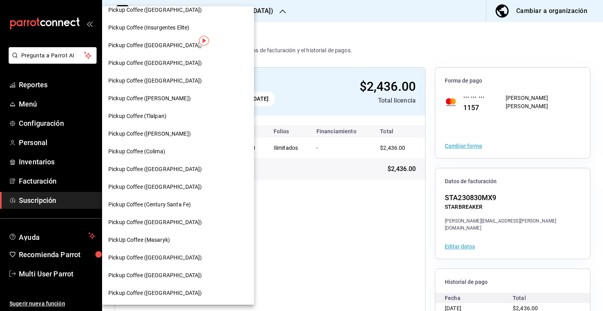
click at [181, 295] on span "Pickup Coffee ([GEOGRAPHIC_DATA])" at bounding box center [154, 293] width 93 height 8
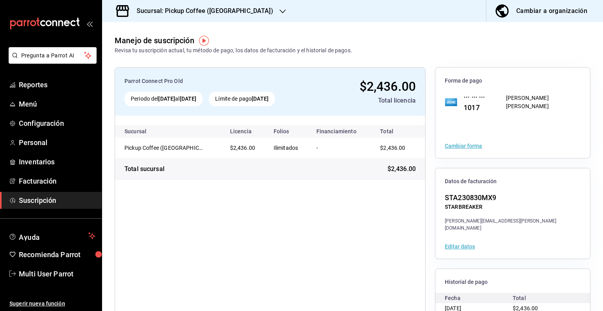
click at [462, 141] on div "Cambiar forma" at bounding box center [512, 145] width 155 height 24
click at [462, 143] on button "Cambiar forma" at bounding box center [463, 145] width 37 height 5
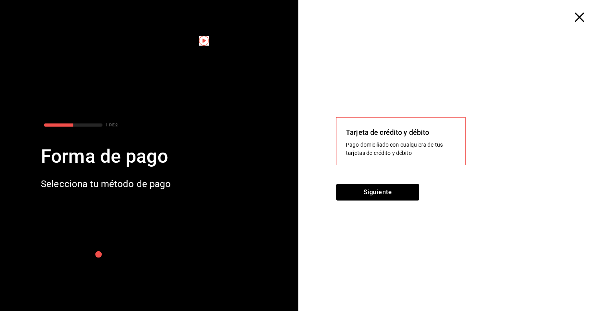
click at [406, 186] on button "Siguiente" at bounding box center [377, 192] width 83 height 16
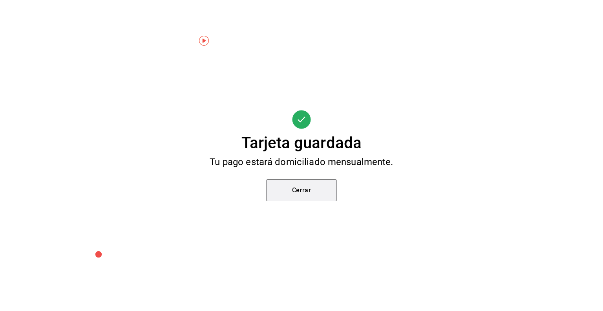
click at [320, 200] on button "Cerrar" at bounding box center [301, 190] width 71 height 22
